Goal: Transaction & Acquisition: Obtain resource

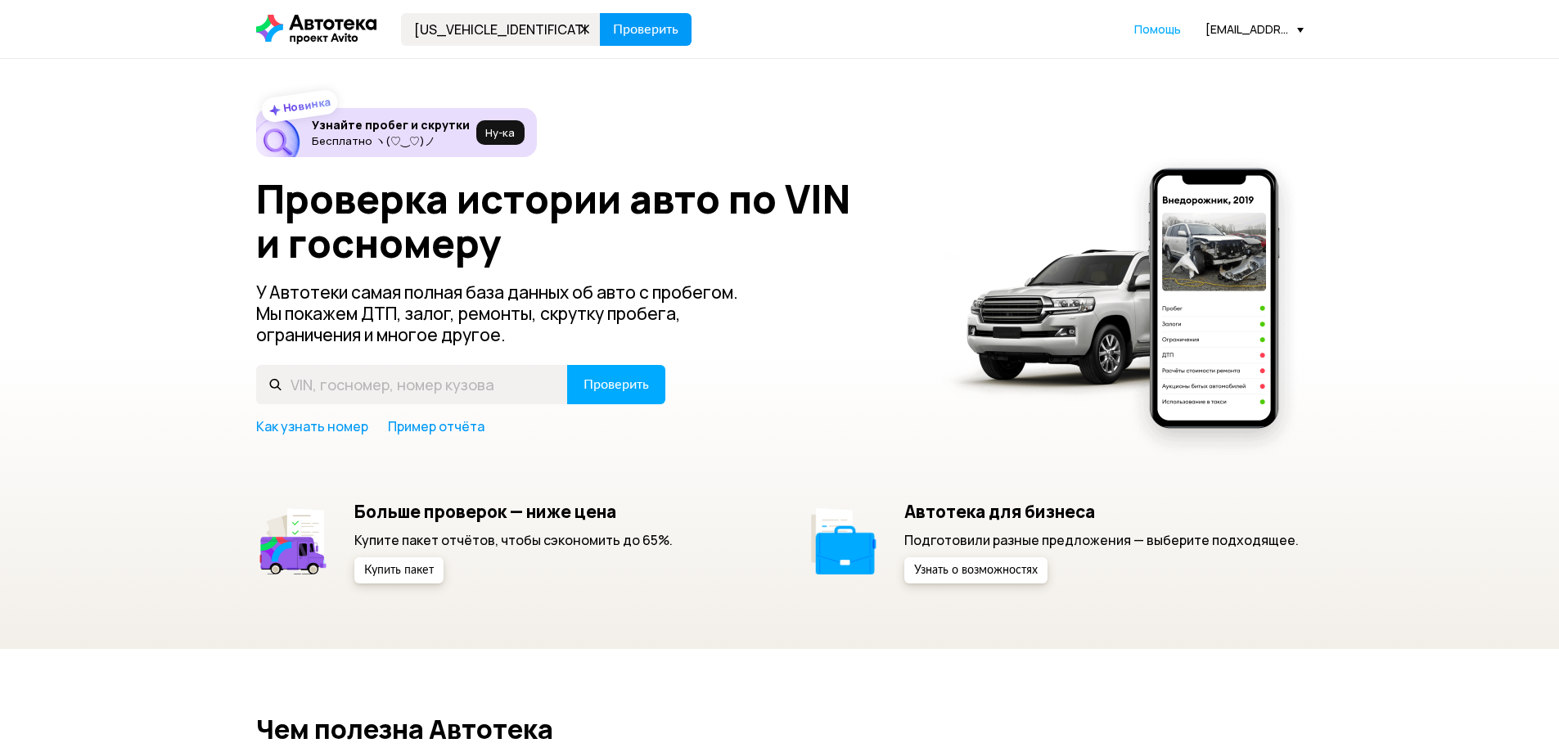
type input "[US_VEHICLE_IDENTIFICATION_NUMBER]"
click at [637, 24] on span "Проверить" at bounding box center [645, 29] width 65 height 13
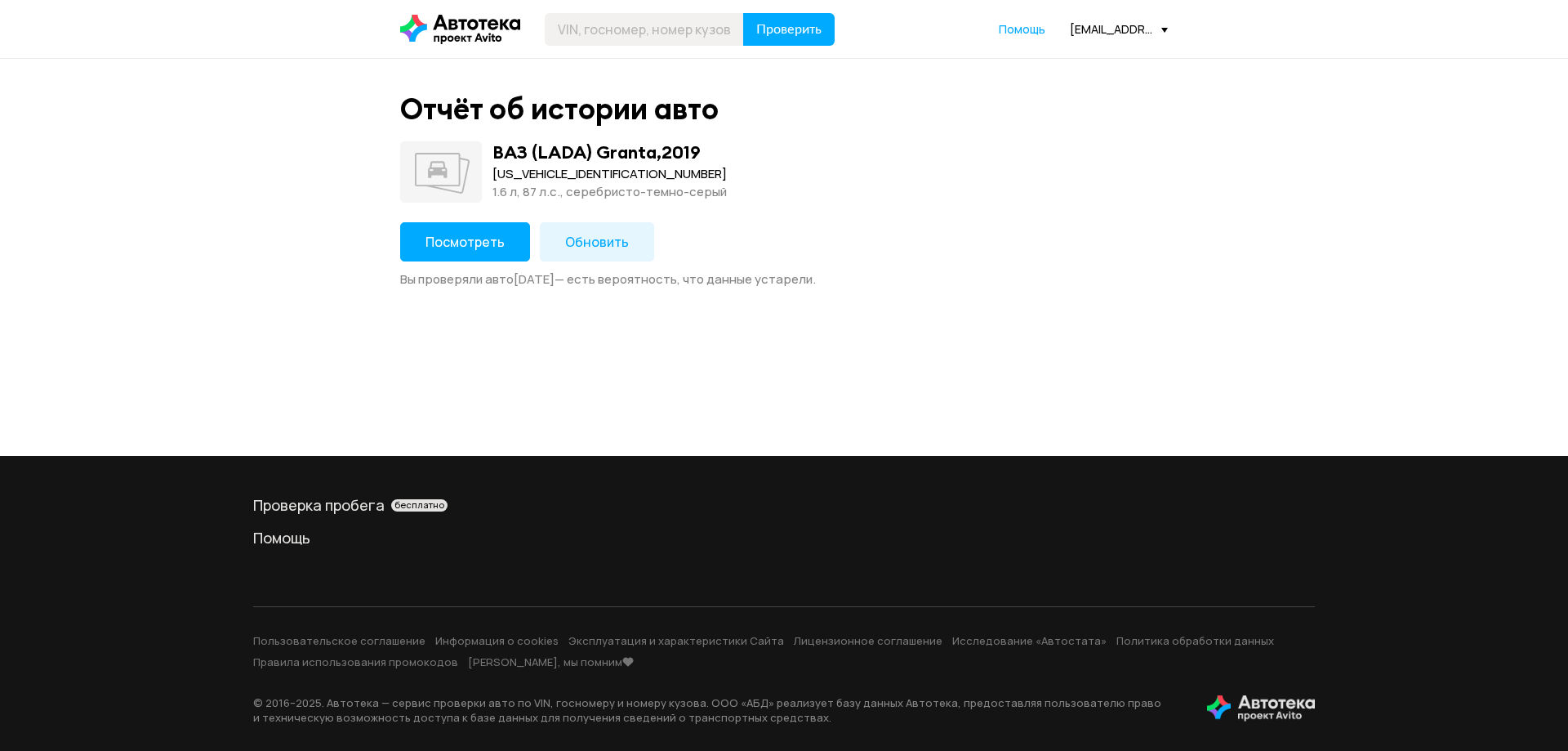
click at [470, 242] on span "Посмотреть" at bounding box center [464, 242] width 79 height 18
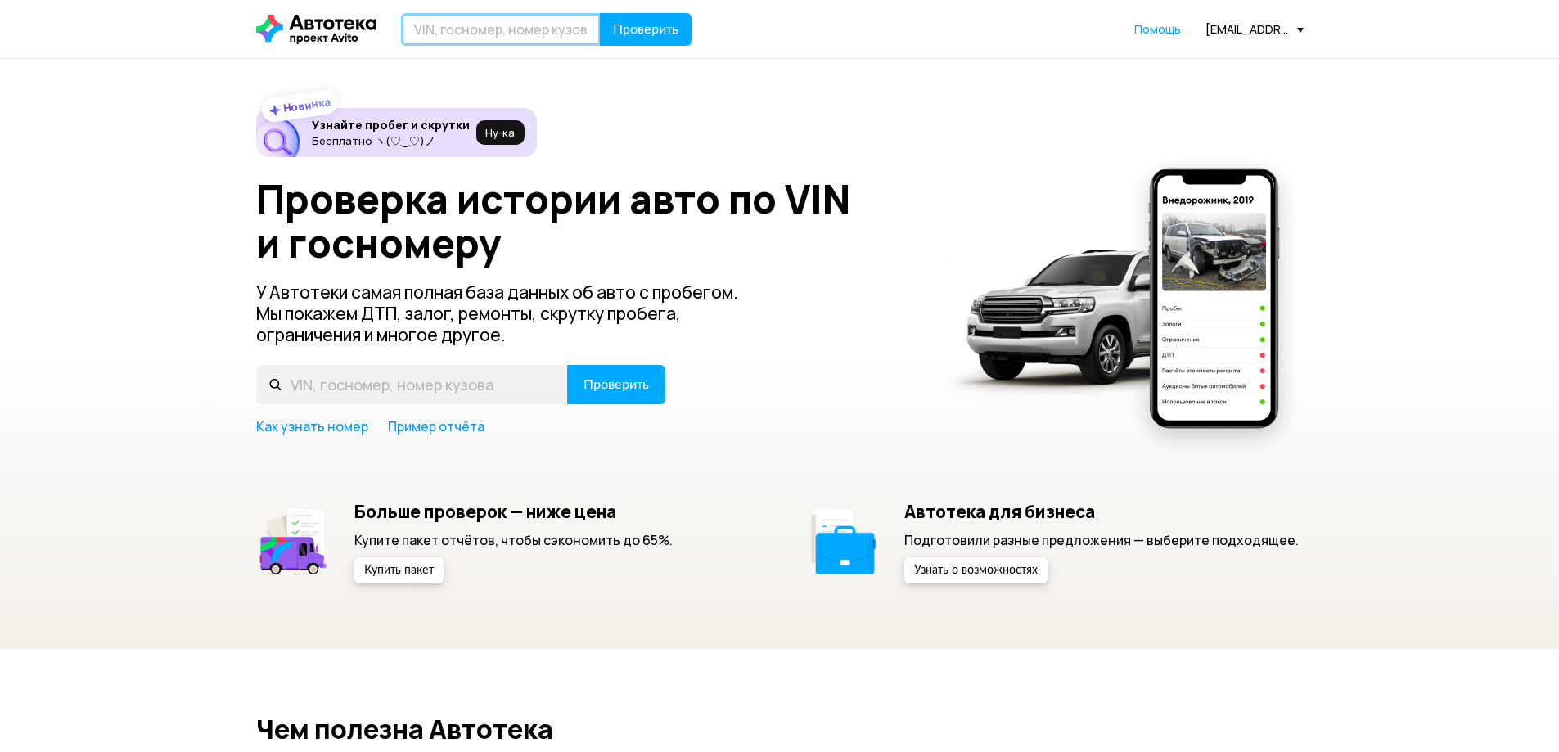
click at [454, 29] on input "text" at bounding box center [501, 29] width 200 height 33
paste input "[US_VEHICLE_IDENTIFICATION_NUMBER]"
type input "[US_VEHICLE_IDENTIFICATION_NUMBER]"
click at [622, 26] on span "Проверить" at bounding box center [645, 29] width 65 height 13
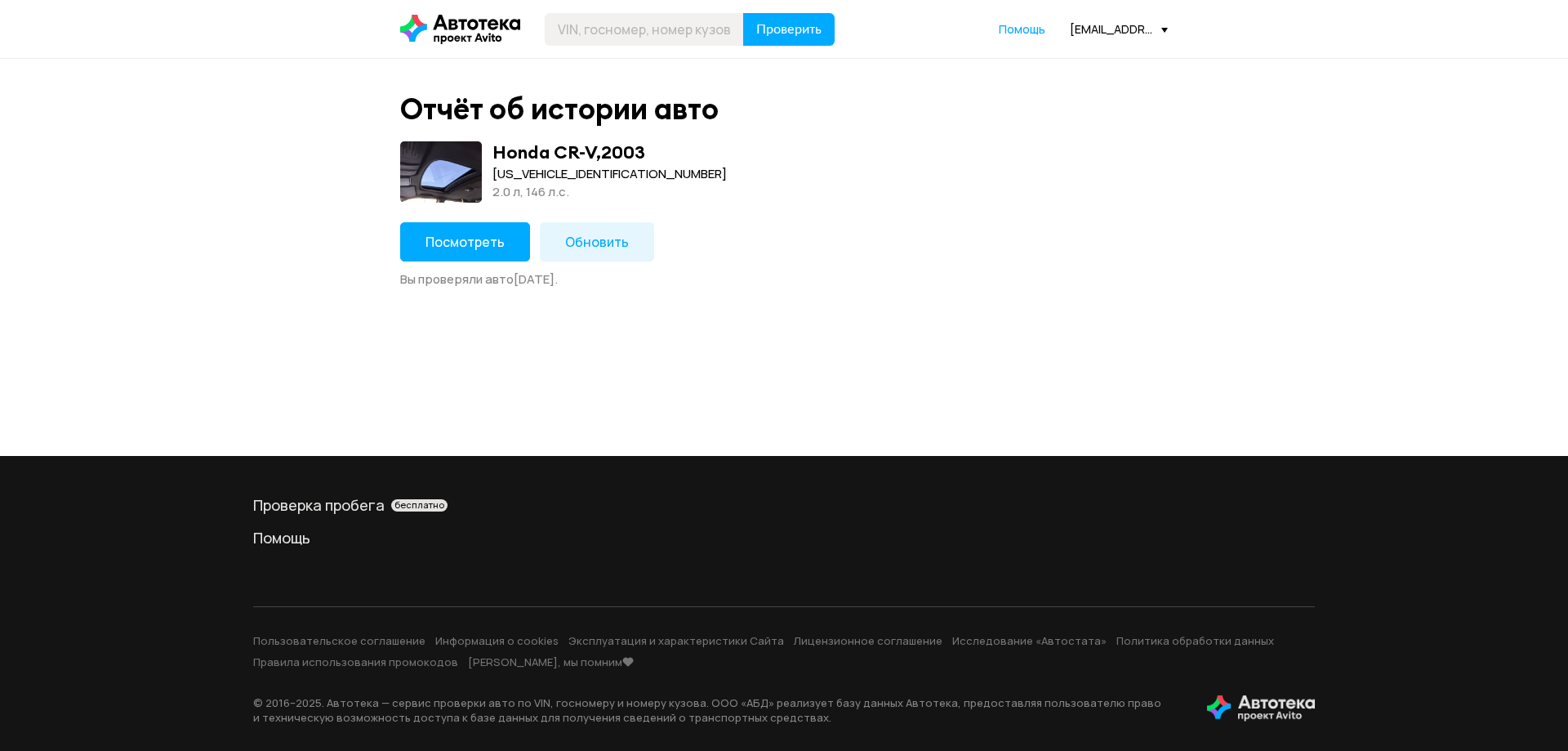
click at [472, 237] on span "Посмотреть" at bounding box center [464, 242] width 79 height 18
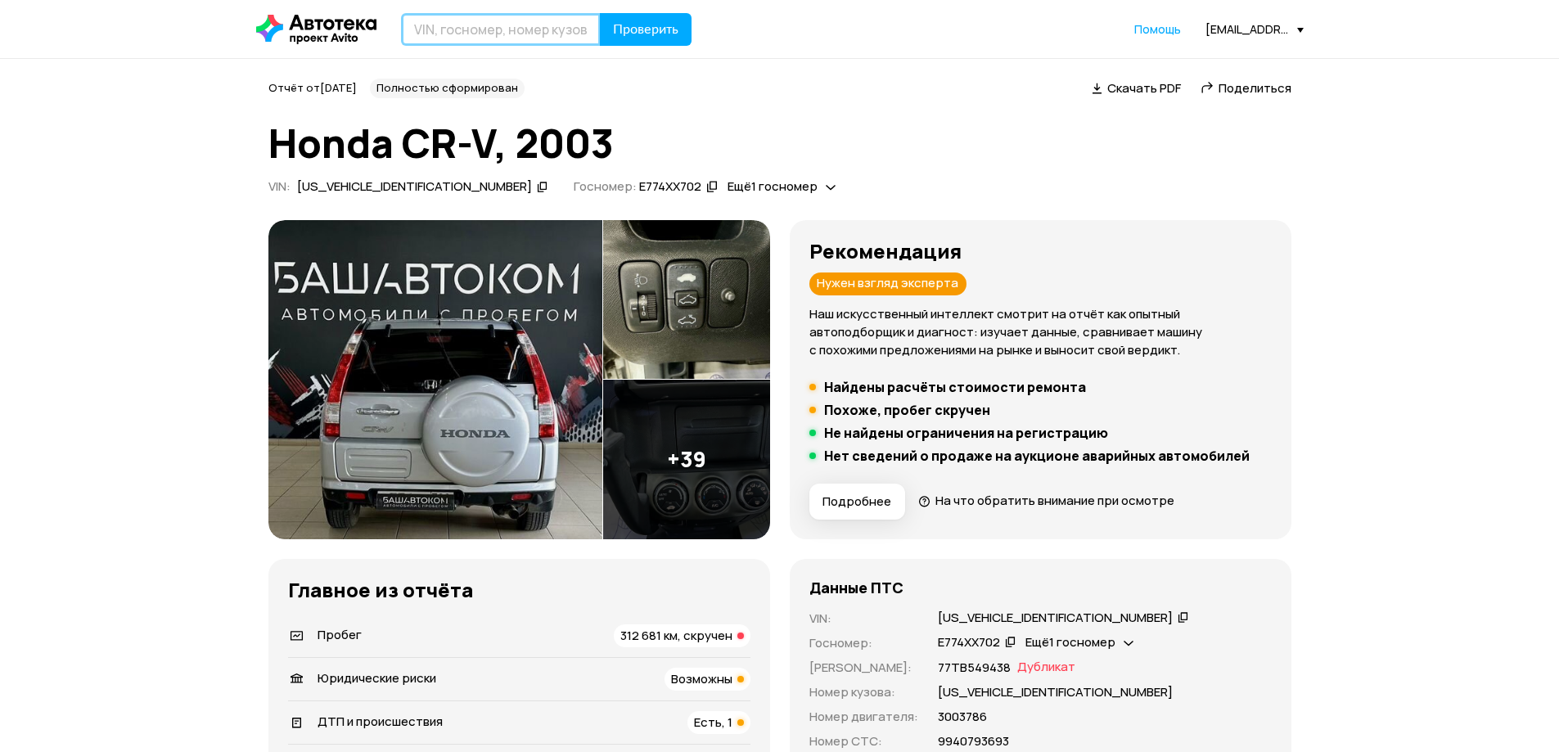
click at [434, 18] on input "text" at bounding box center [501, 29] width 200 height 33
paste input "[URL][DOMAIN_NAME]"
type input "[URL][DOMAIN_NAME]"
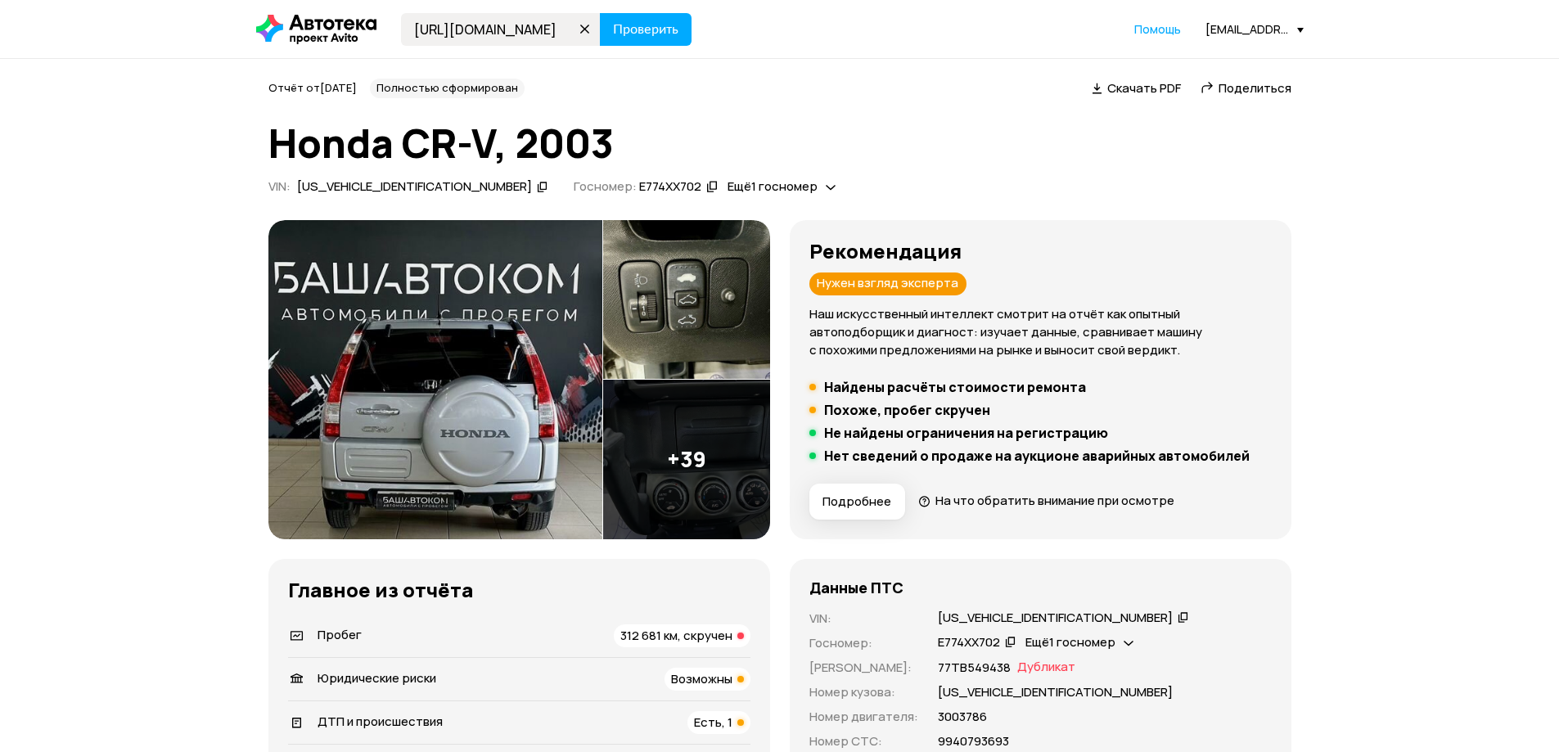
drag, startPoint x: 588, startPoint y: 22, endPoint x: 82, endPoint y: 12, distance: 505.8
click at [83, 13] on header "[URL][DOMAIN_NAME] Проверить Помощь [EMAIL_ADDRESS][DOMAIN_NAME]" at bounding box center [779, 29] width 1559 height 58
click at [588, 26] on icon at bounding box center [585, 29] width 23 height 23
click at [480, 31] on input "text" at bounding box center [501, 29] width 200 height 33
paste input "[US_VEHICLE_IDENTIFICATION_NUMBER]"
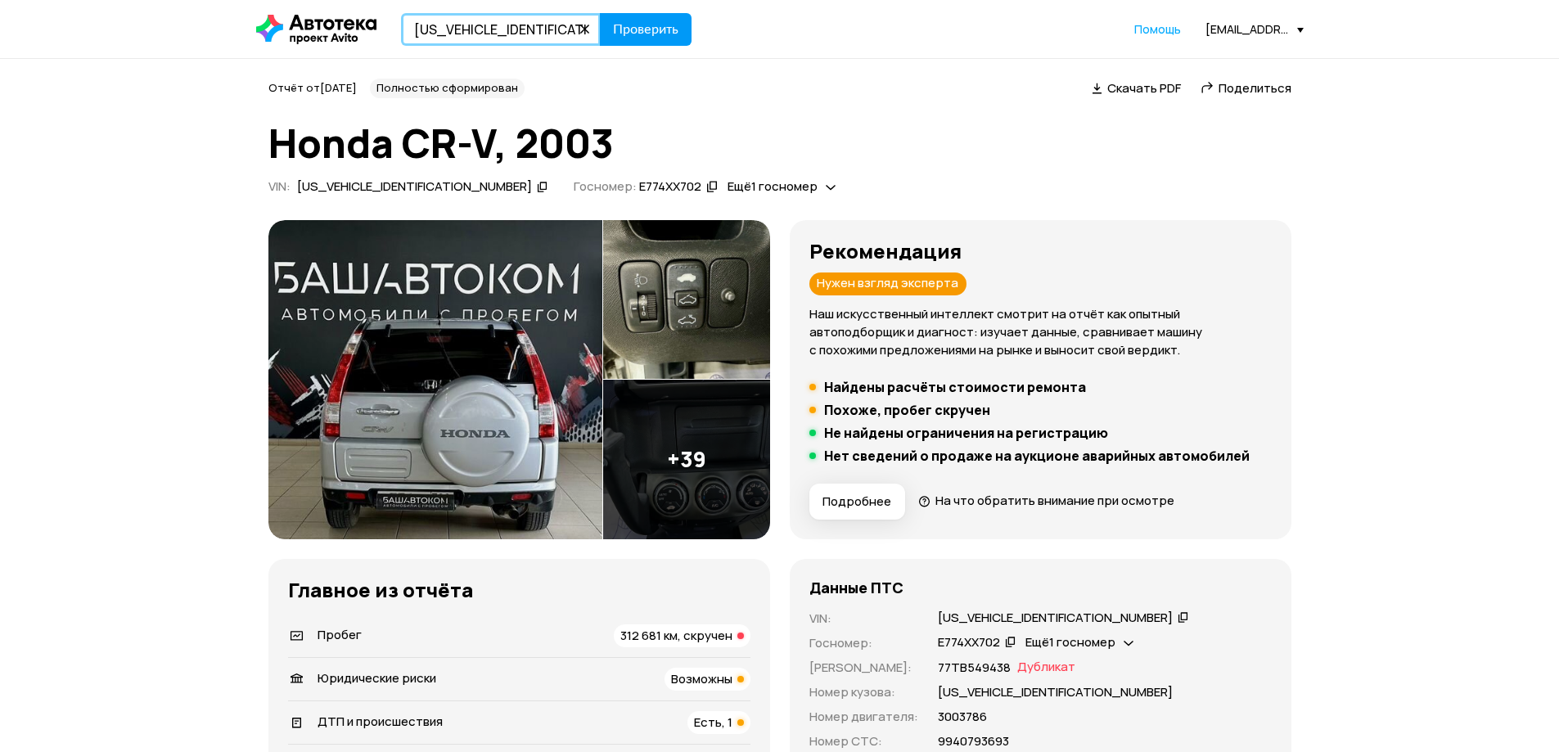
type input "[US_VEHICLE_IDENTIFICATION_NUMBER]"
click at [613, 24] on span "Проверить" at bounding box center [645, 29] width 65 height 13
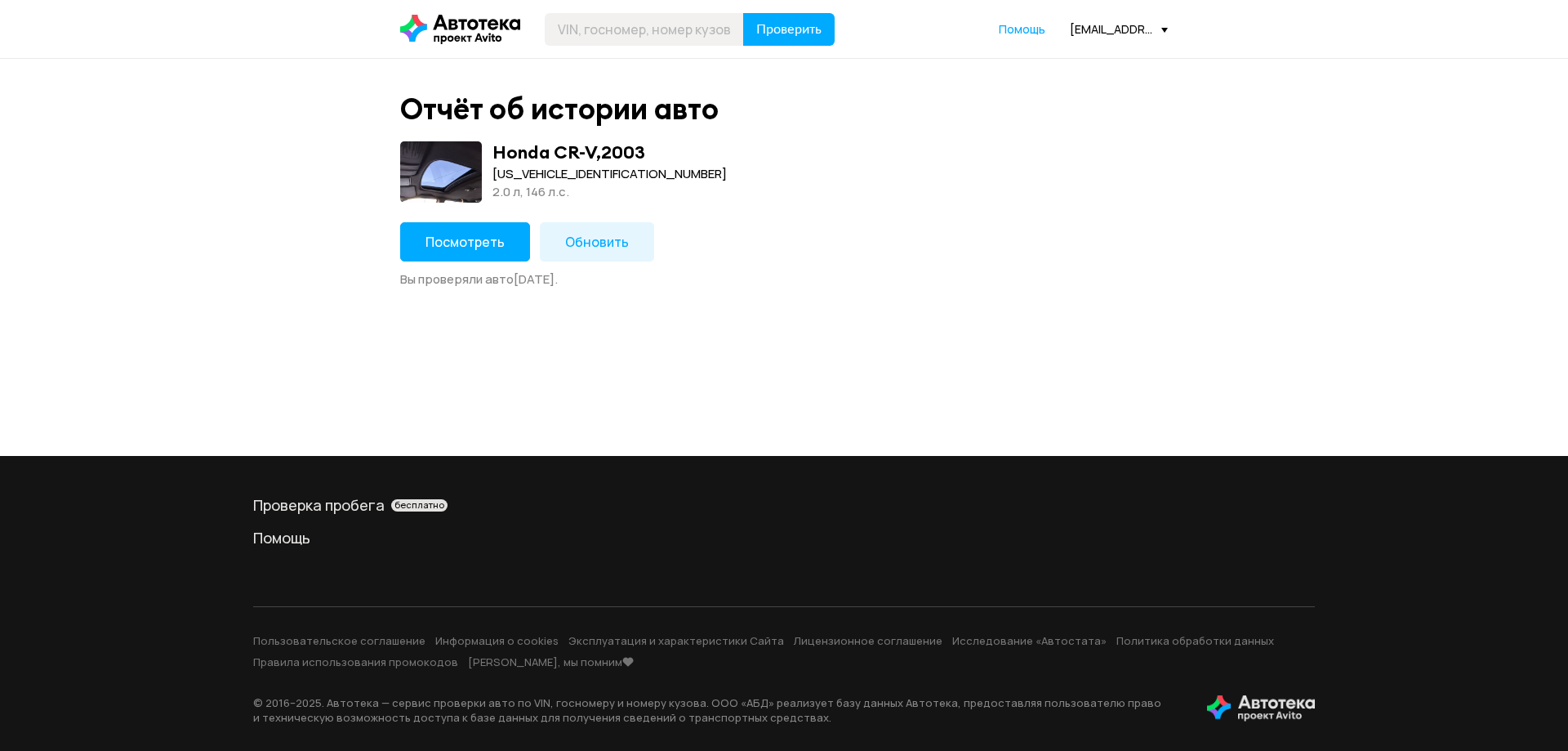
click at [589, 237] on span "Обновить" at bounding box center [597, 242] width 64 height 18
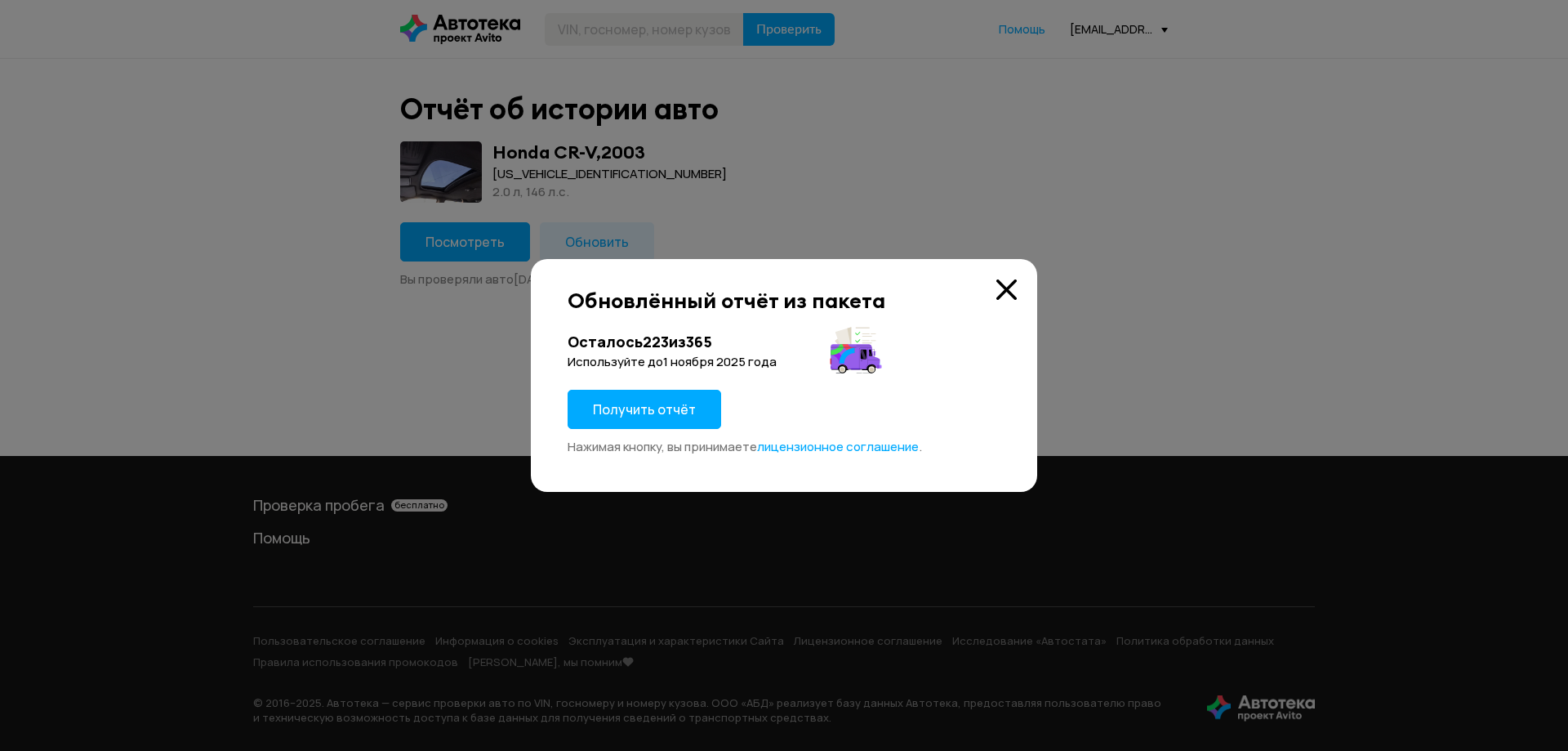
click at [668, 406] on span "Получить отчёт" at bounding box center [644, 409] width 103 height 18
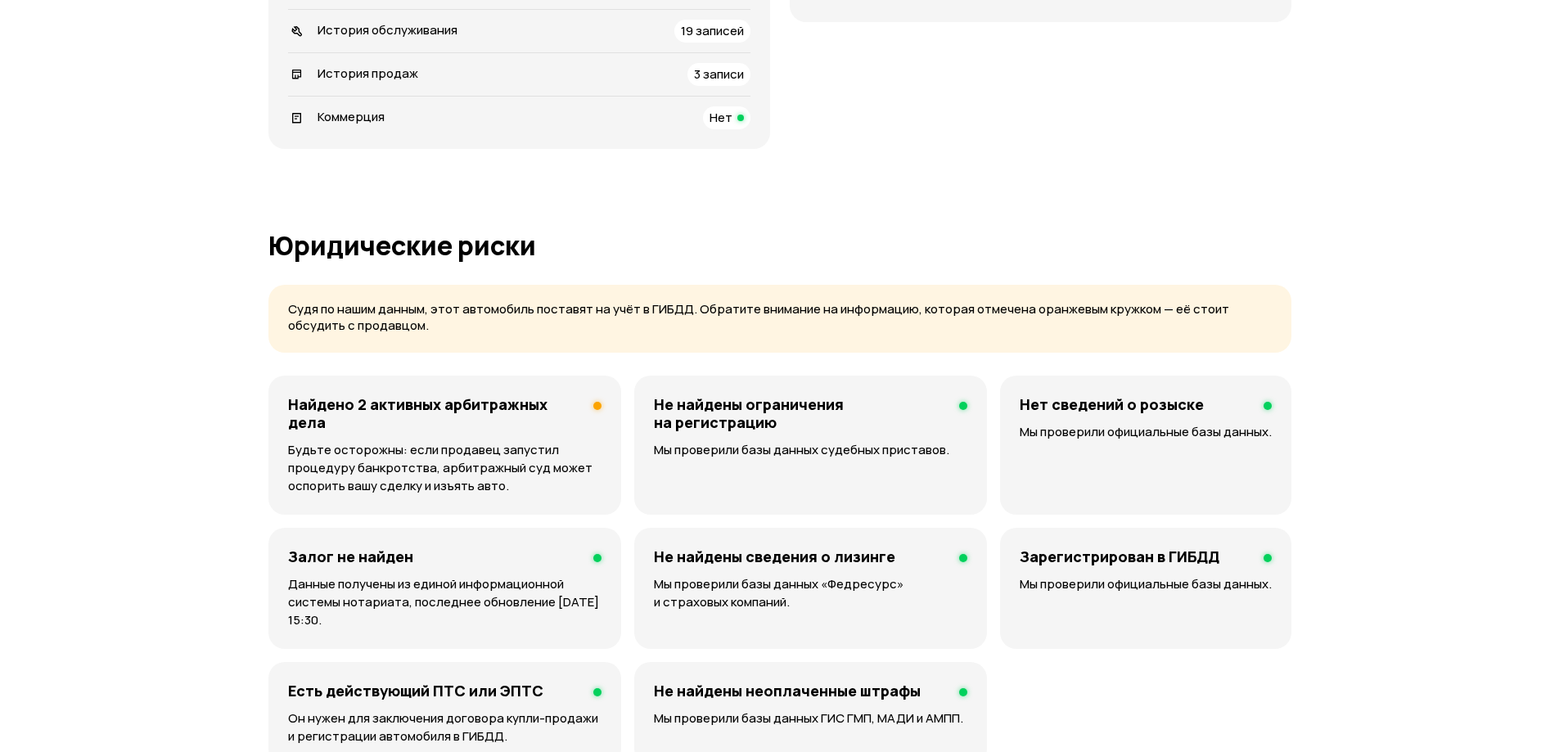
scroll to position [818, 0]
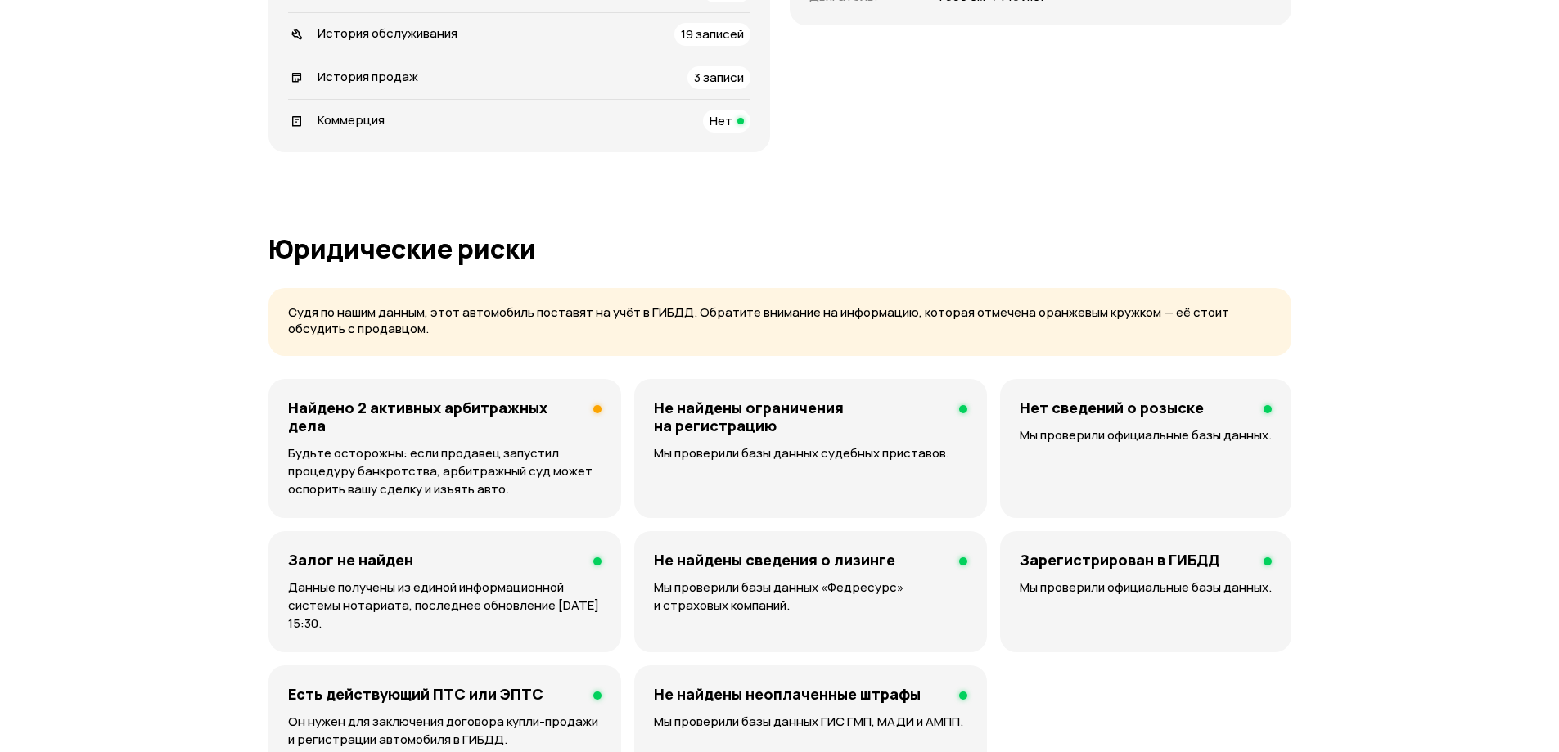
click at [531, 412] on h4 "Найдено 2 активных арбитражных дела" at bounding box center [434, 417] width 292 height 36
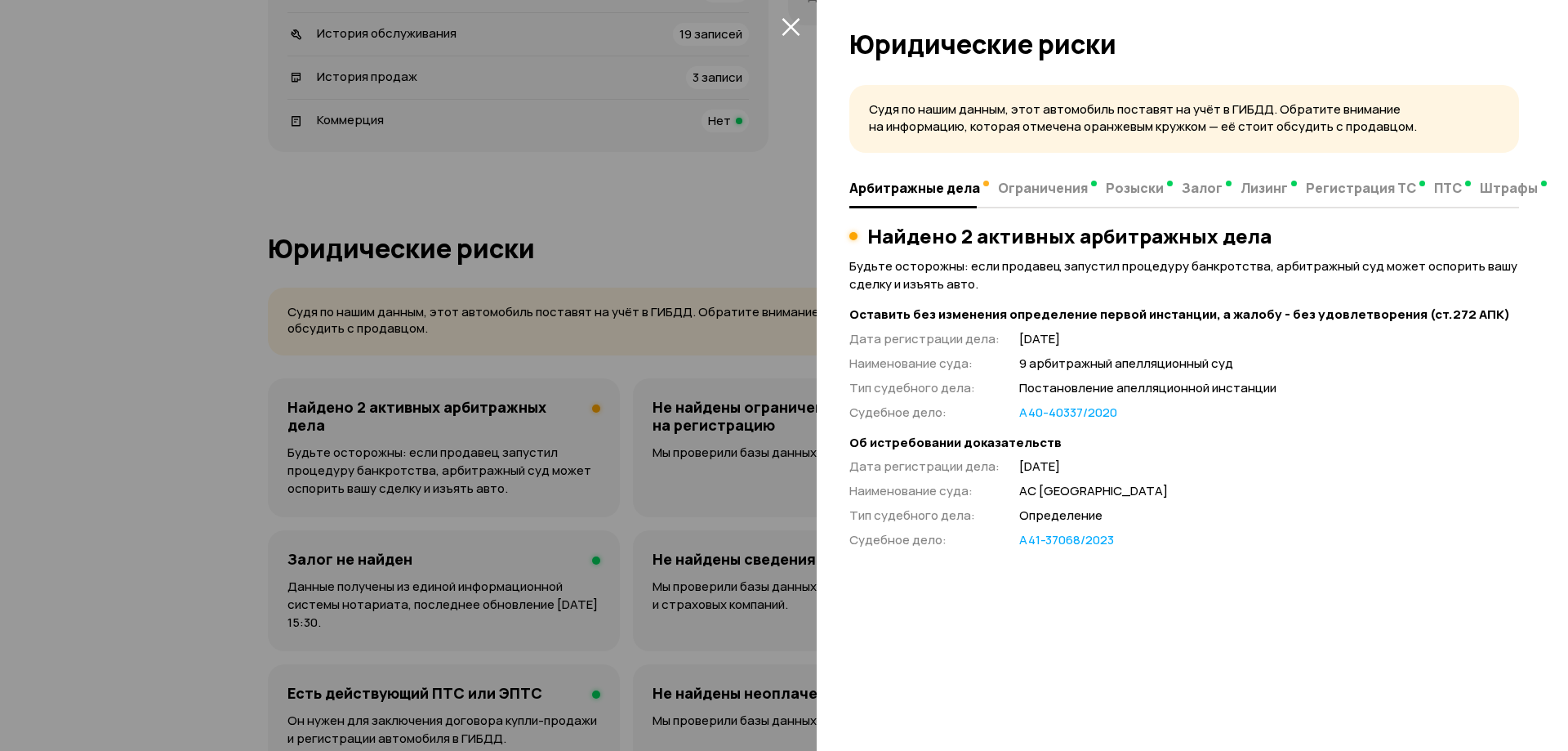
click at [787, 25] on icon "закрыть" at bounding box center [790, 26] width 19 height 19
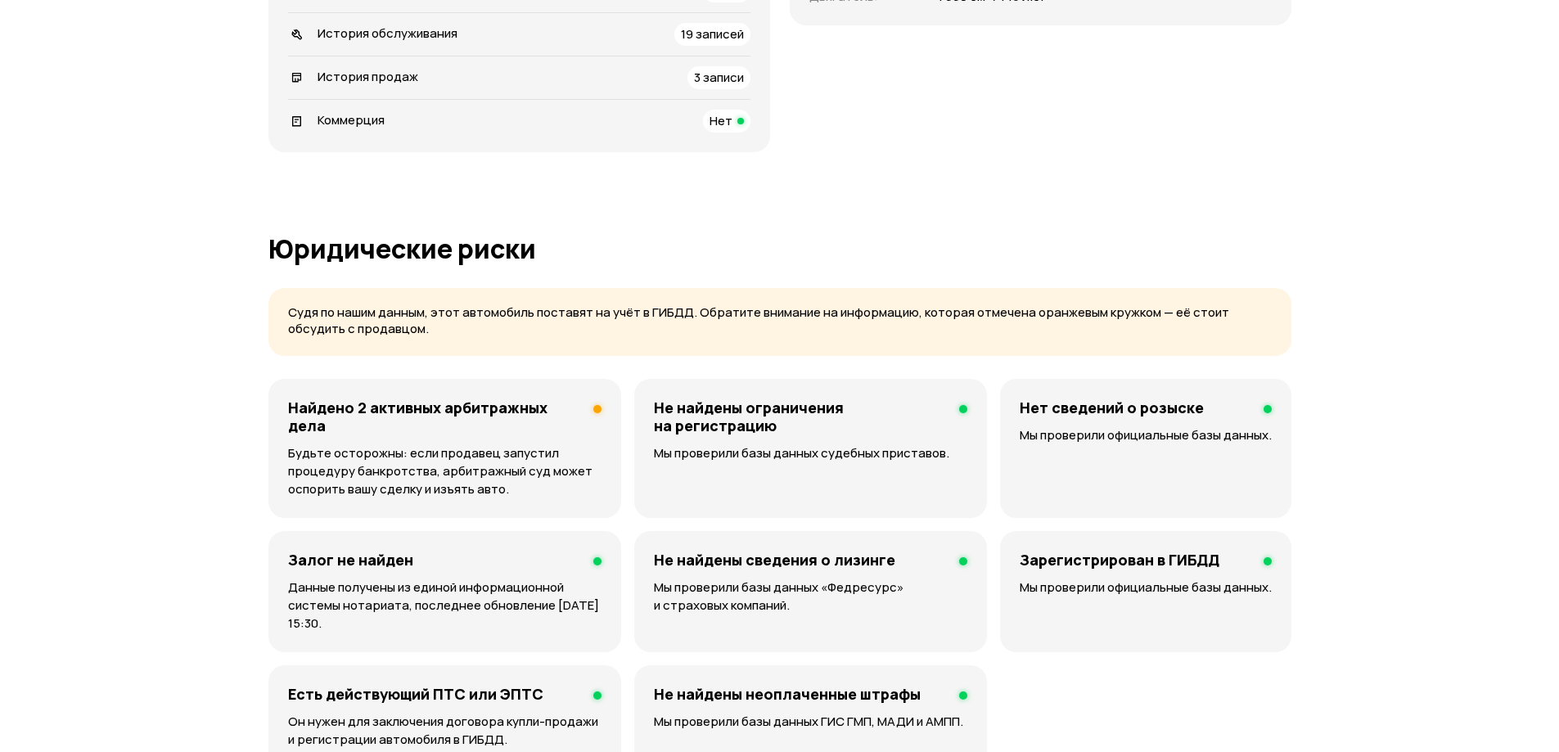
click at [453, 438] on div "Найдено 2 активных арбитражных дела Будьте осторожны: если продавец запустил пр…" at bounding box center [444, 448] width 353 height 139
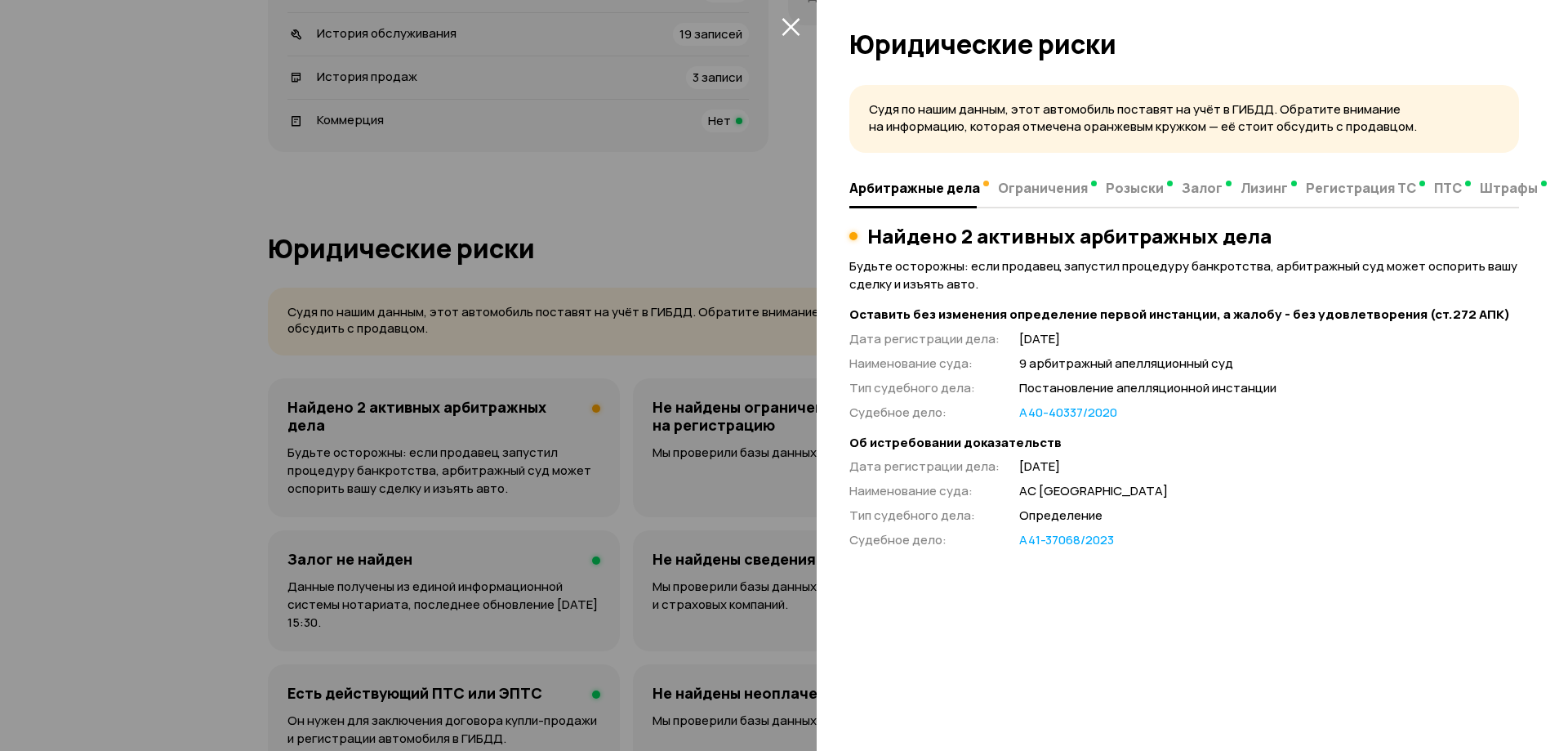
click at [1030, 407] on link "А40-40337/2020" at bounding box center [1068, 412] width 98 height 17
click at [1062, 546] on link "А41-37068/2023" at bounding box center [1066, 540] width 95 height 17
click at [780, 27] on button "закрыть" at bounding box center [790, 26] width 26 height 26
